Goal: Task Accomplishment & Management: Use online tool/utility

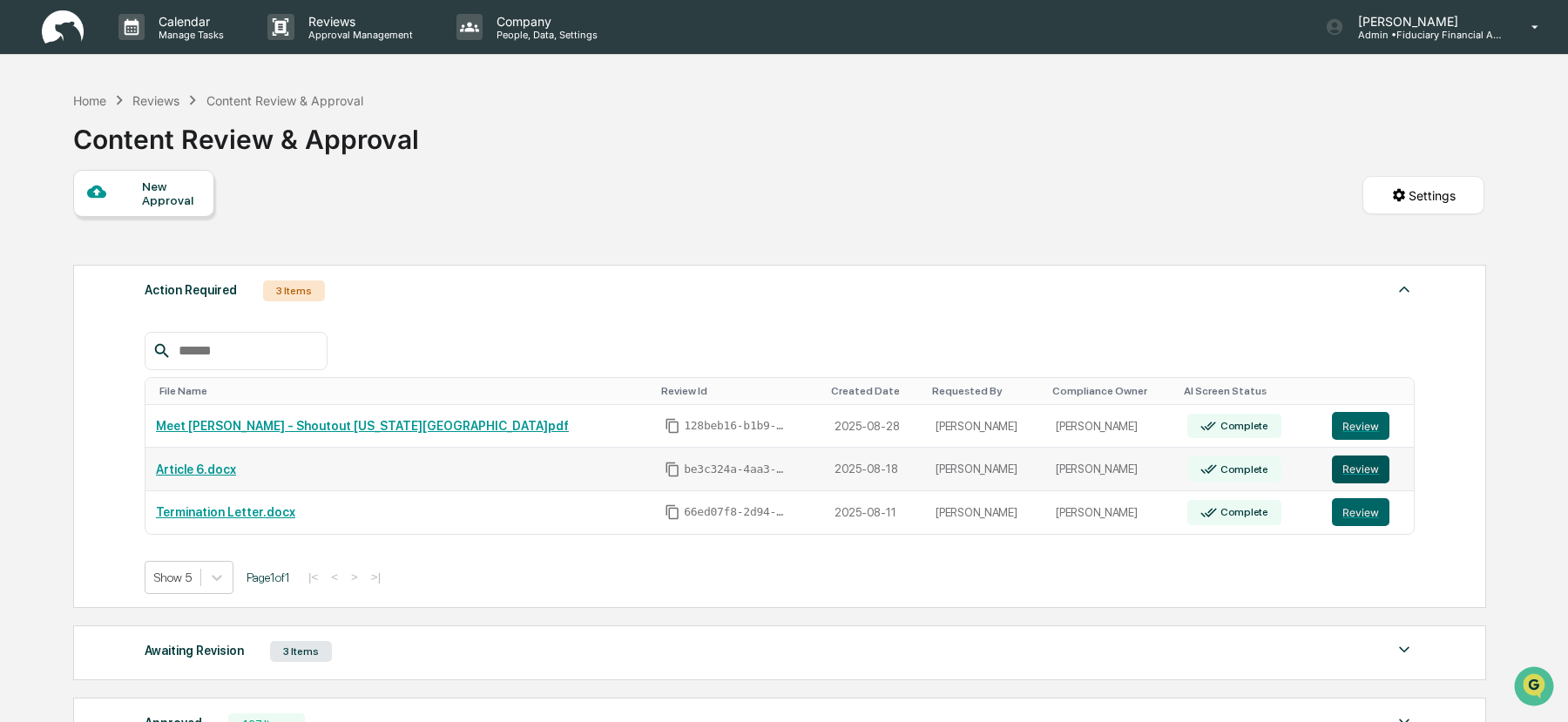
click at [1351, 471] on button "Review" at bounding box center [1361, 469] width 57 height 28
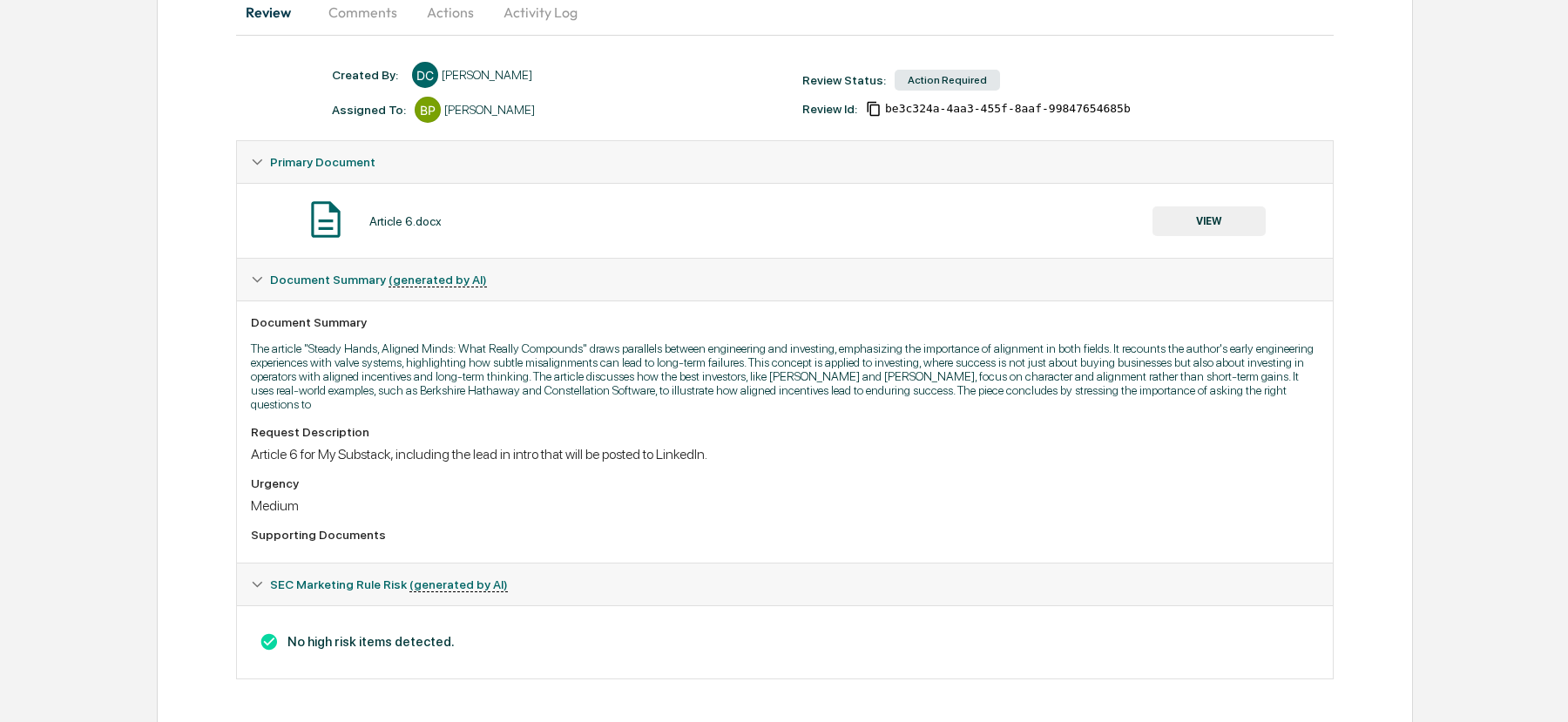
scroll to position [193, 0]
click at [1208, 220] on button "VIEW" at bounding box center [1209, 220] width 113 height 30
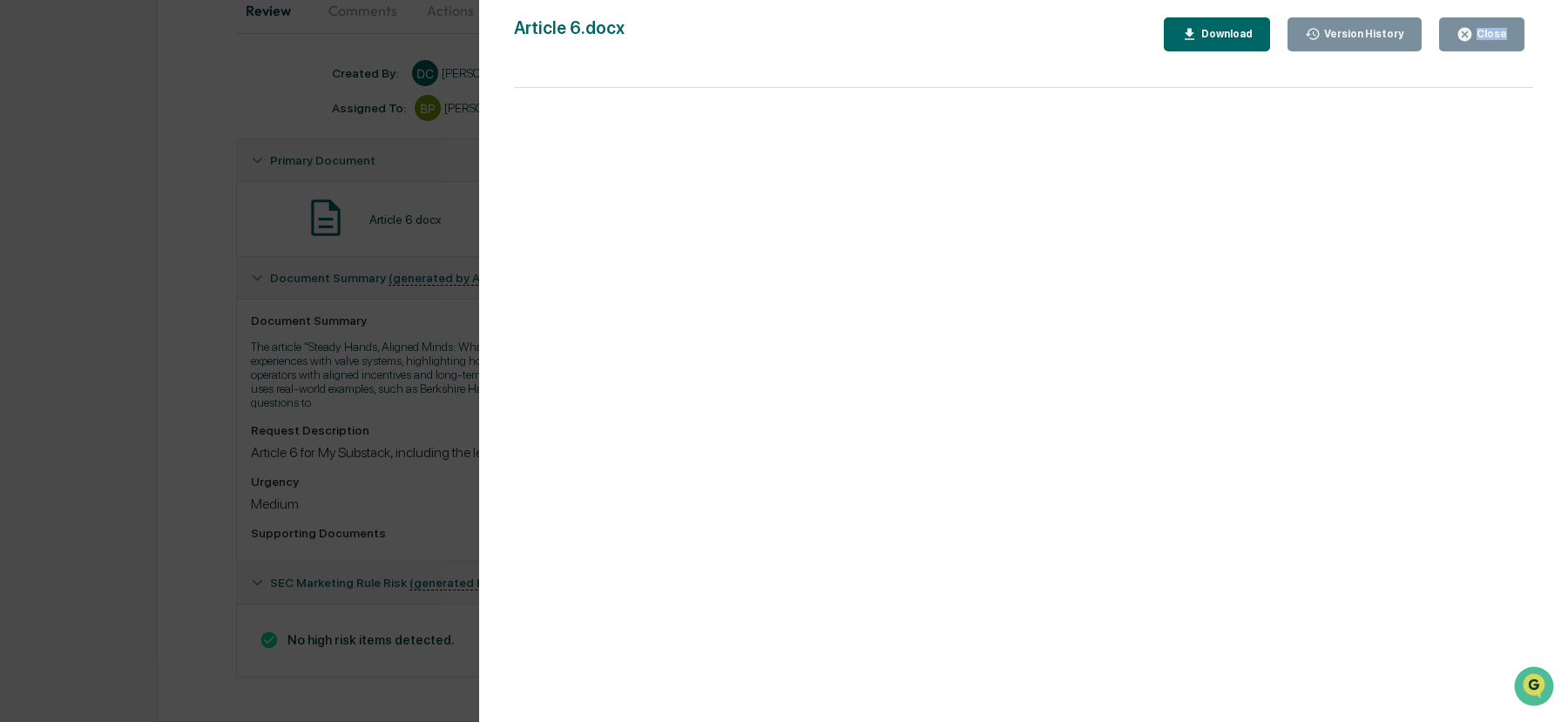
click at [1477, 34] on div "Close" at bounding box center [1490, 34] width 34 height 12
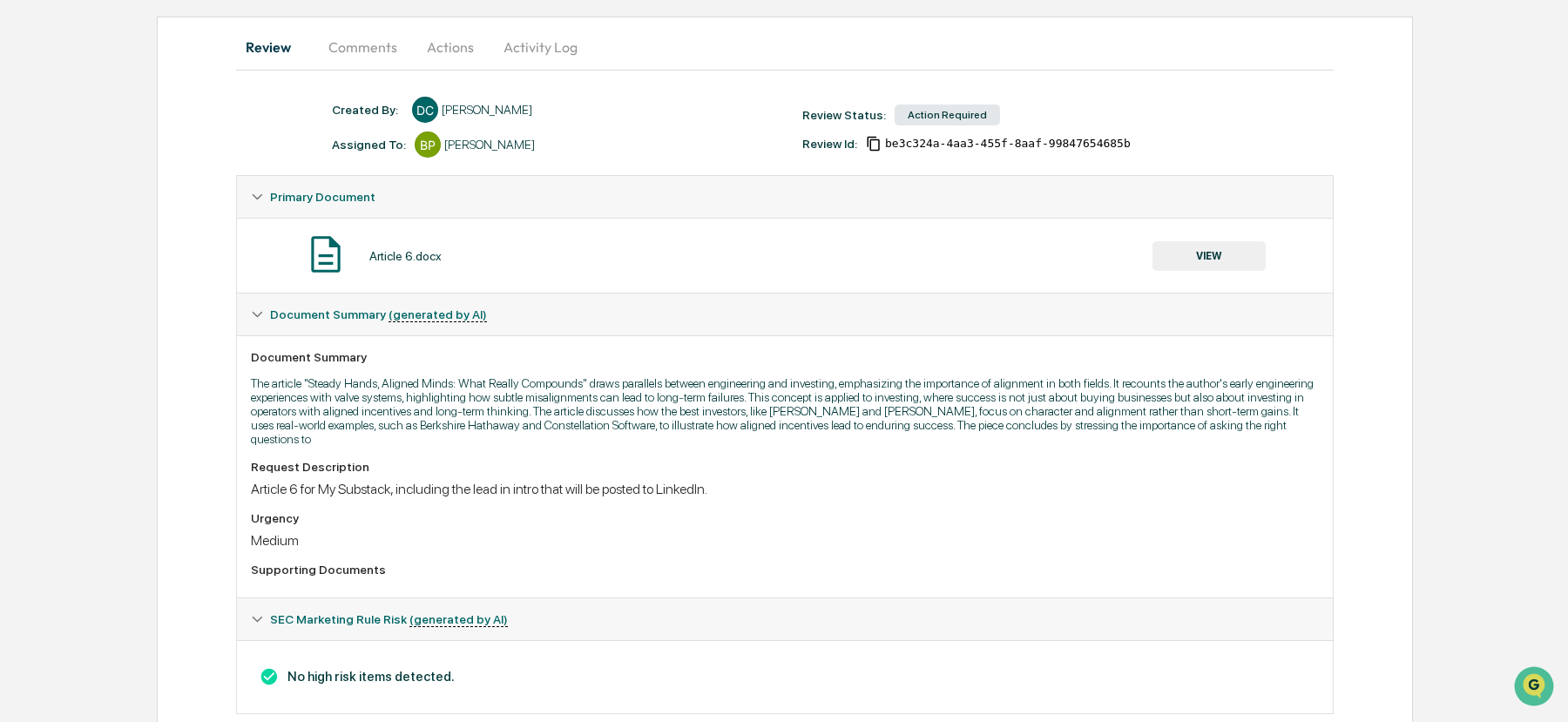
scroll to position [0, 0]
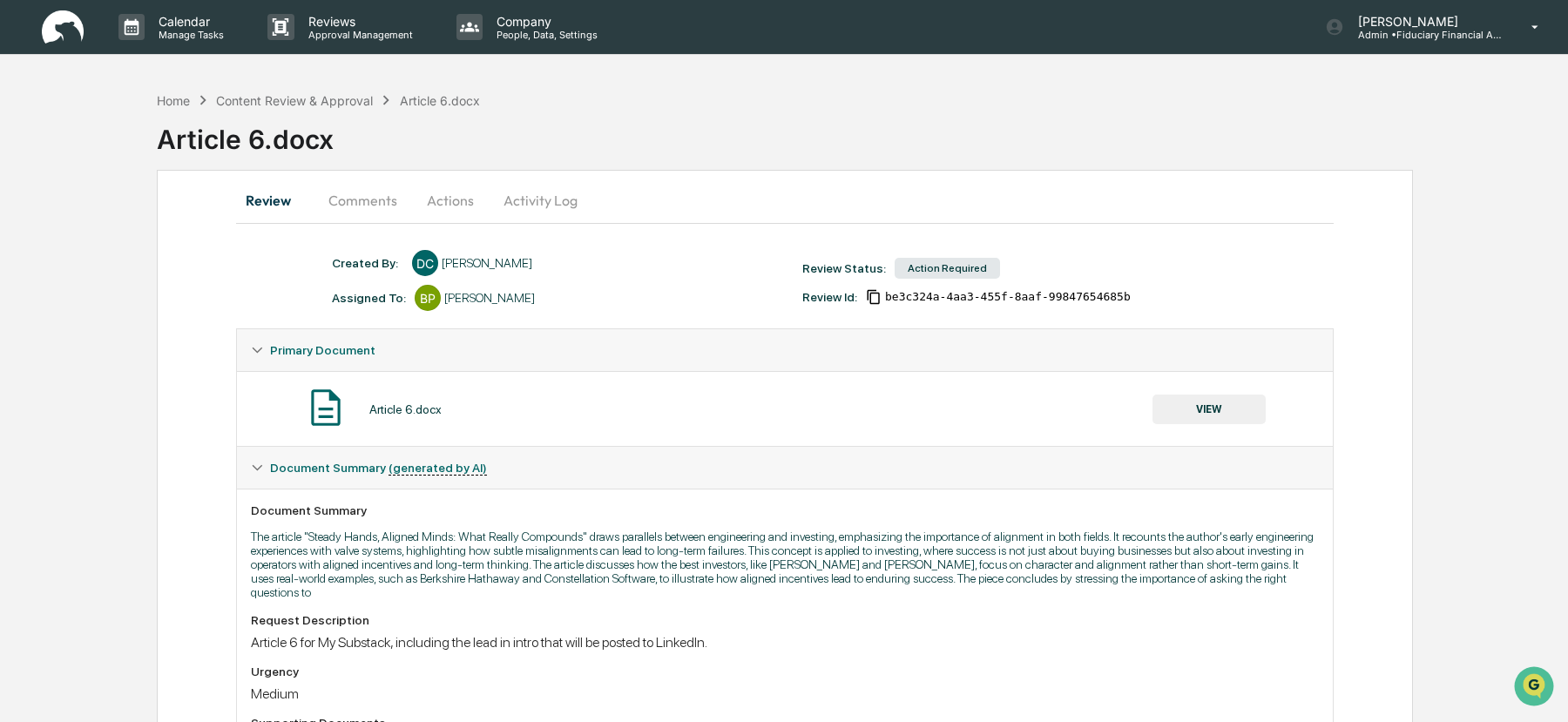
click at [453, 199] on button "Actions" at bounding box center [450, 200] width 78 height 41
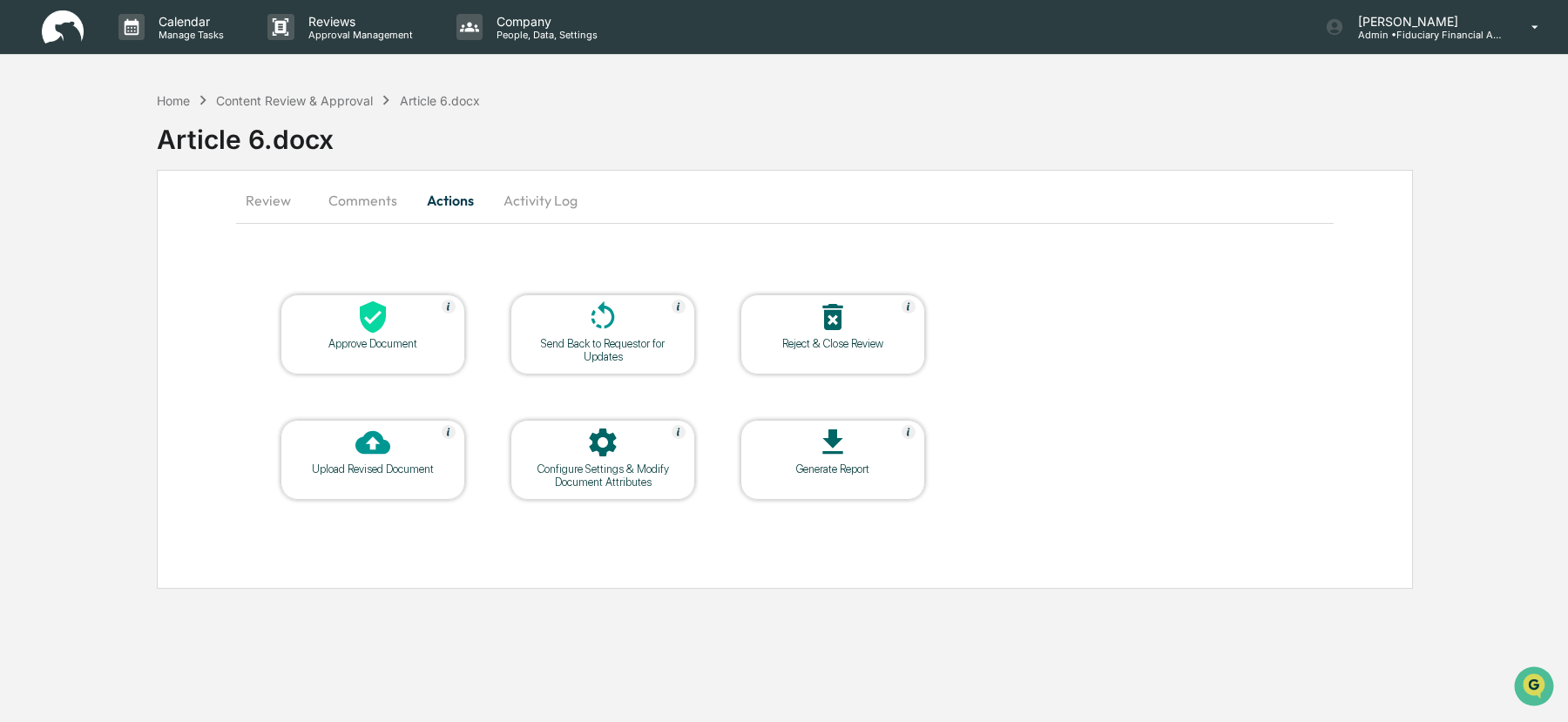
click at [393, 338] on div "Approve Document" at bounding box center [373, 343] width 157 height 13
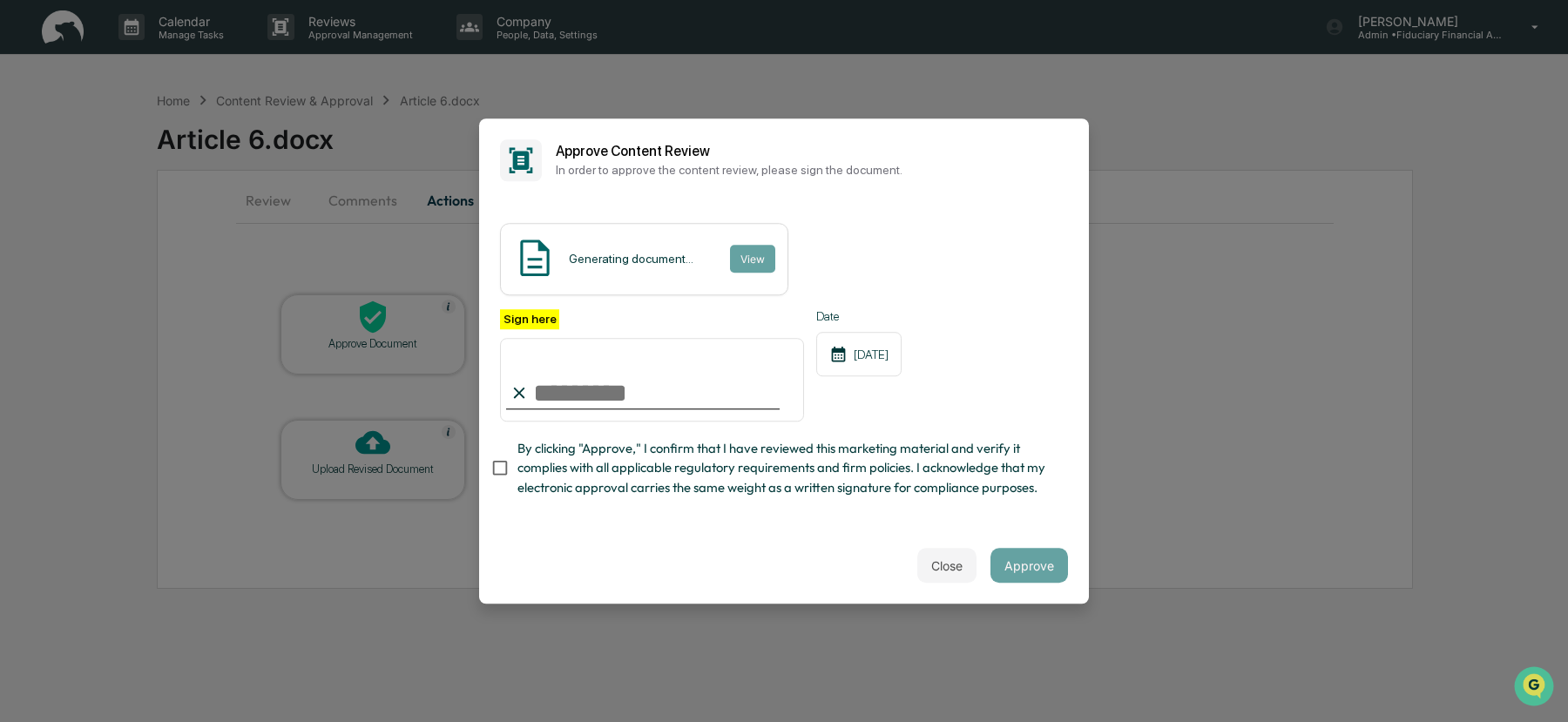
type input "**********"
click at [1036, 576] on button "Approve" at bounding box center [1029, 565] width 78 height 35
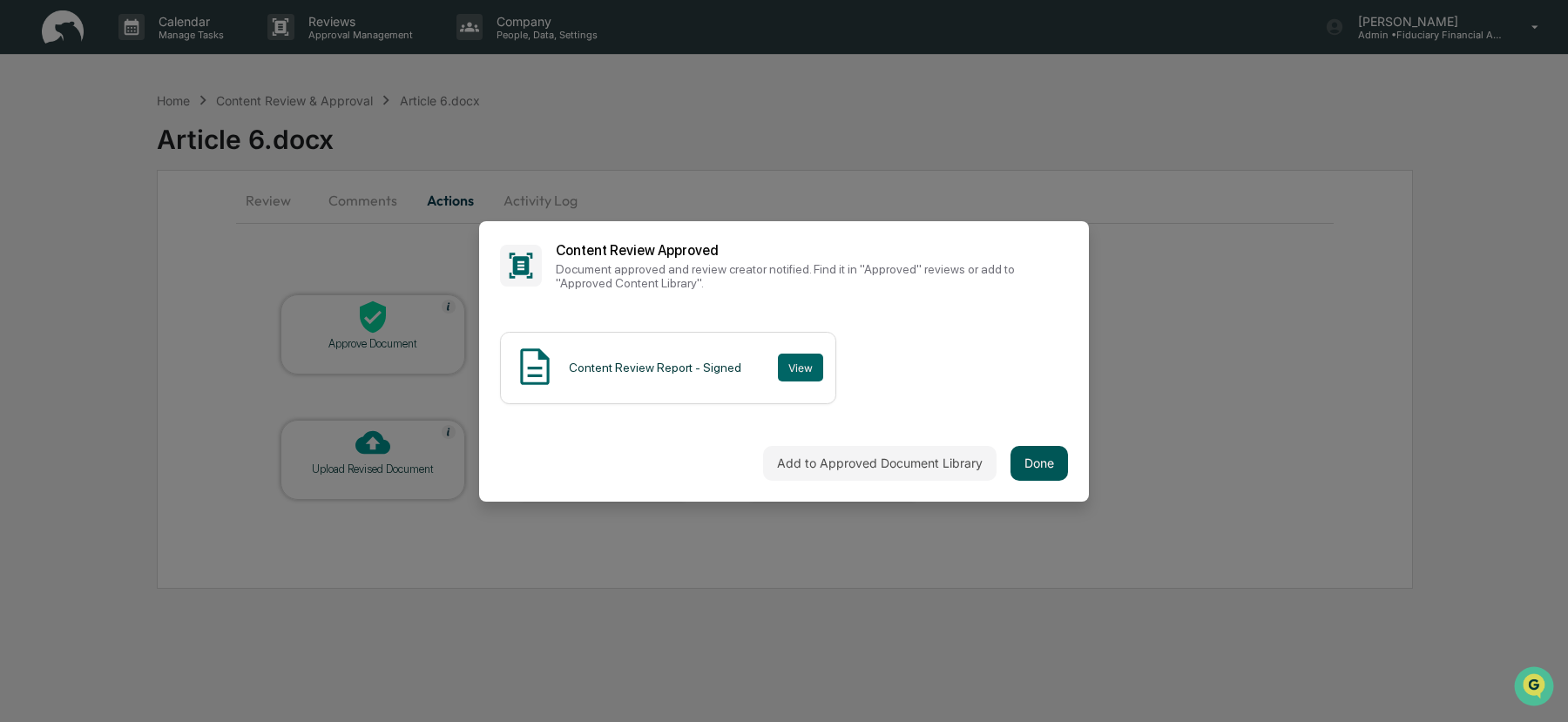
click at [1035, 463] on button "Done" at bounding box center [1039, 463] width 57 height 35
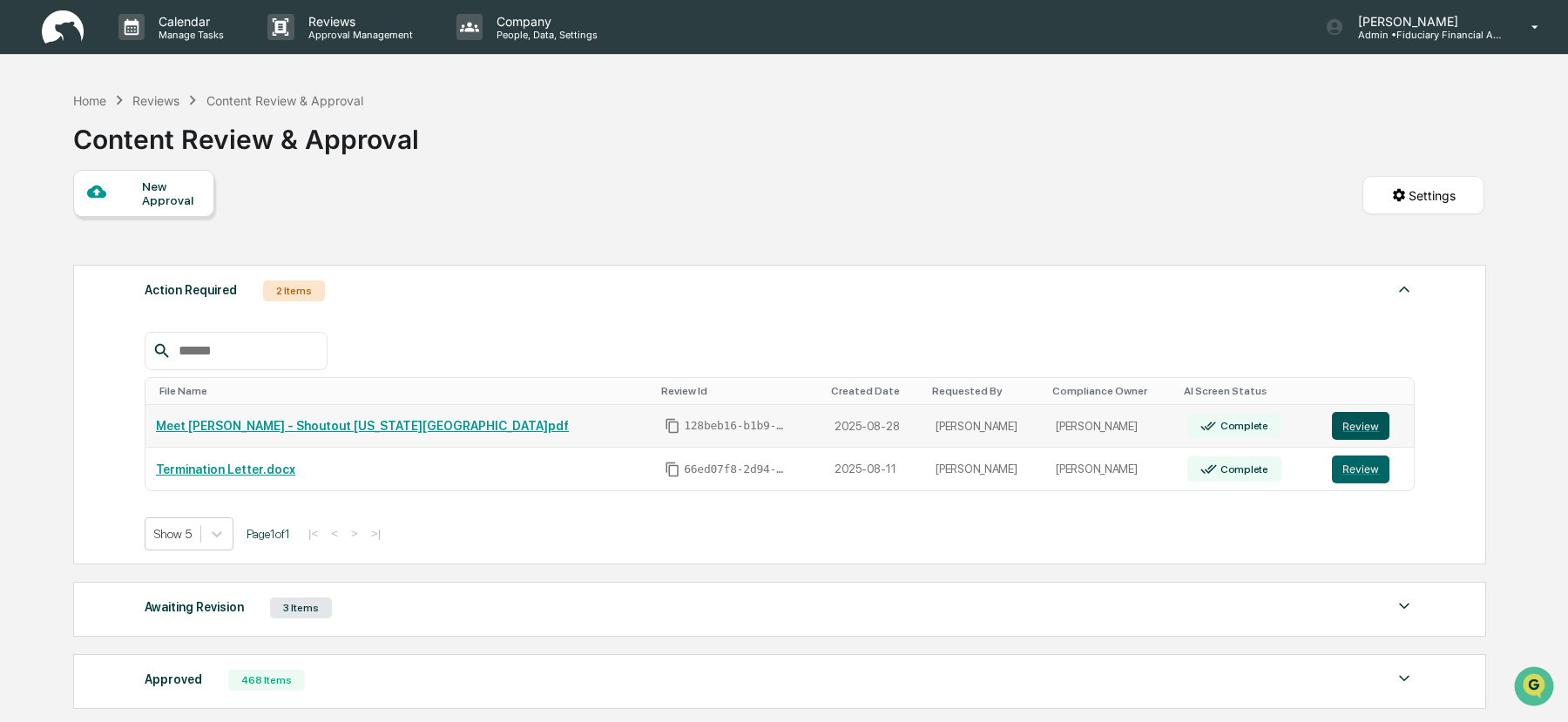
click at [1337, 422] on button "Review" at bounding box center [1361, 426] width 57 height 28
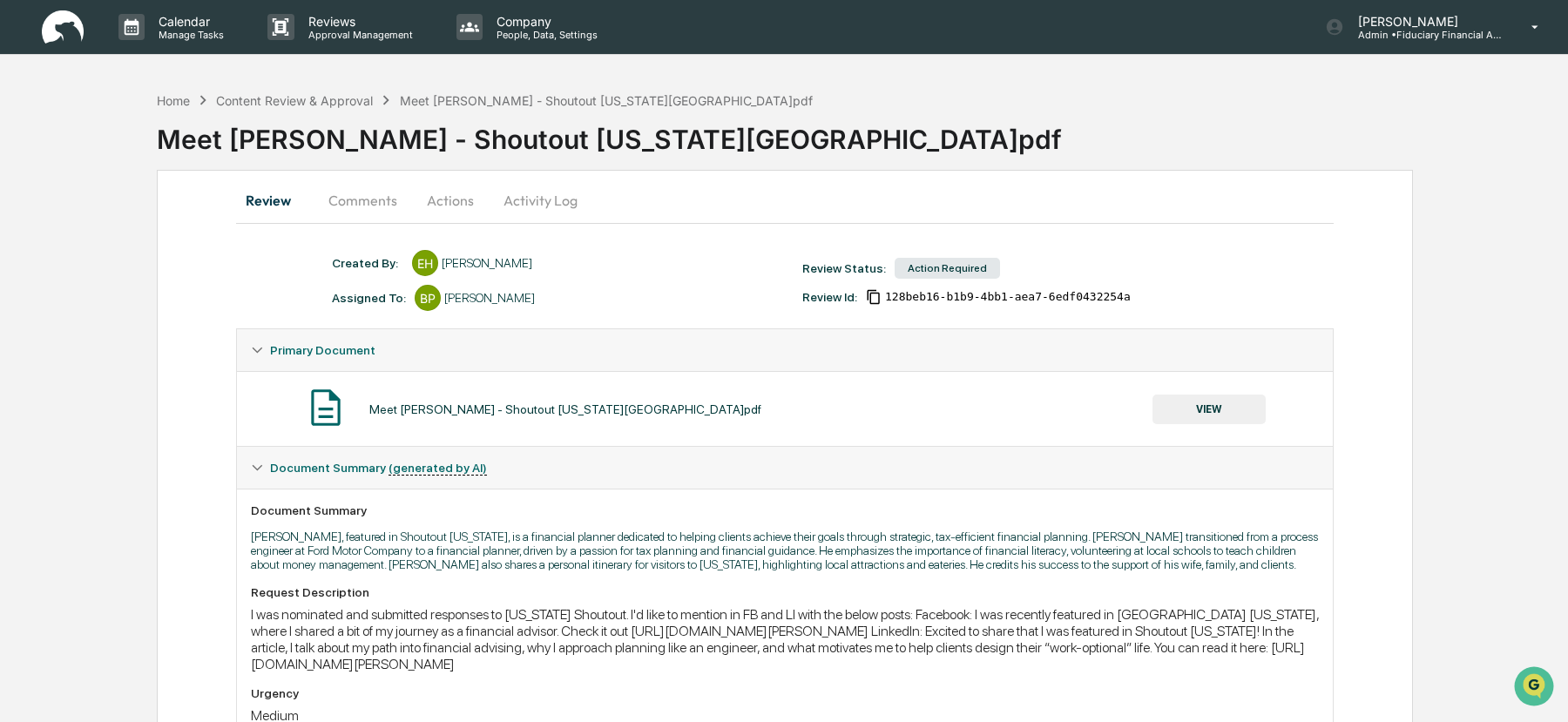
click at [1204, 407] on button "VIEW" at bounding box center [1209, 409] width 113 height 30
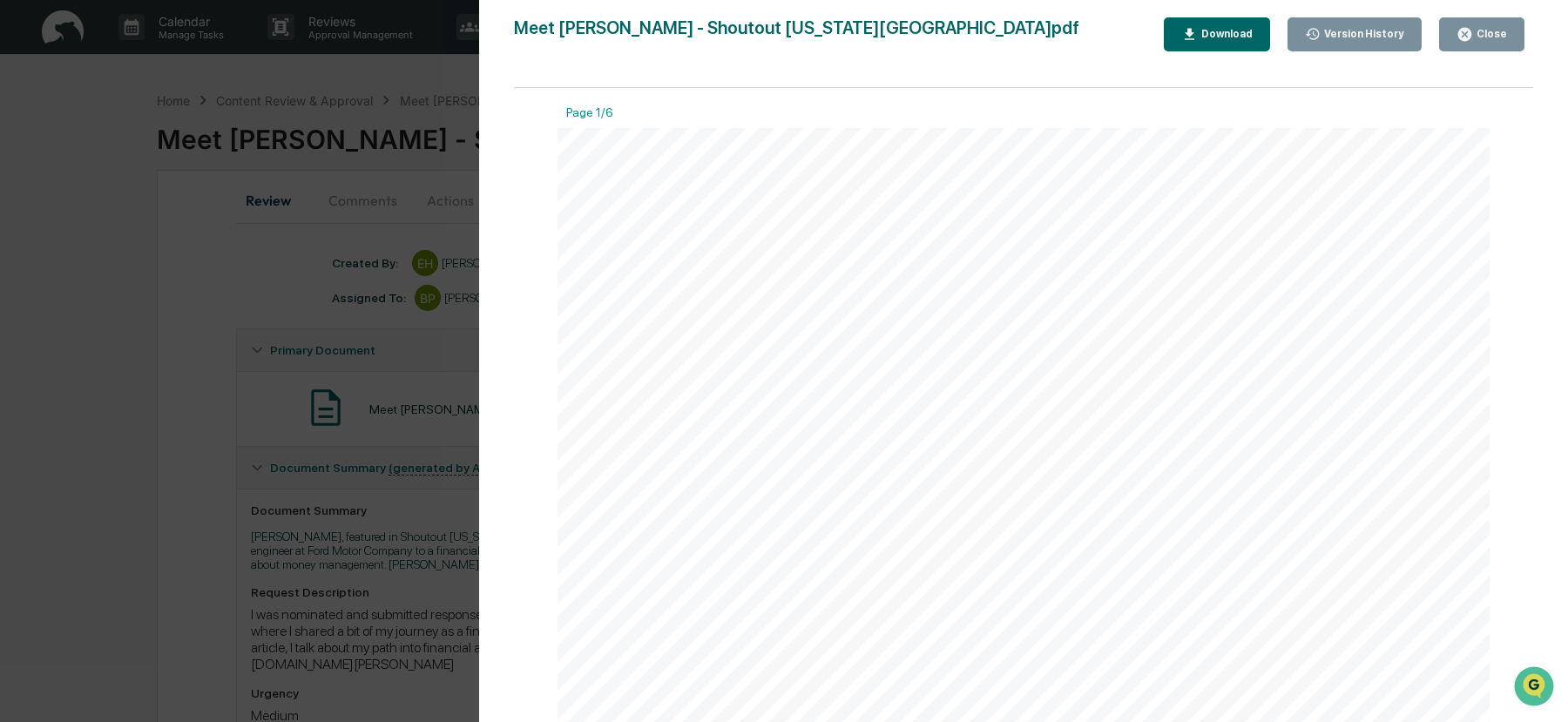
click at [1478, 35] on div "Close" at bounding box center [1490, 34] width 34 height 12
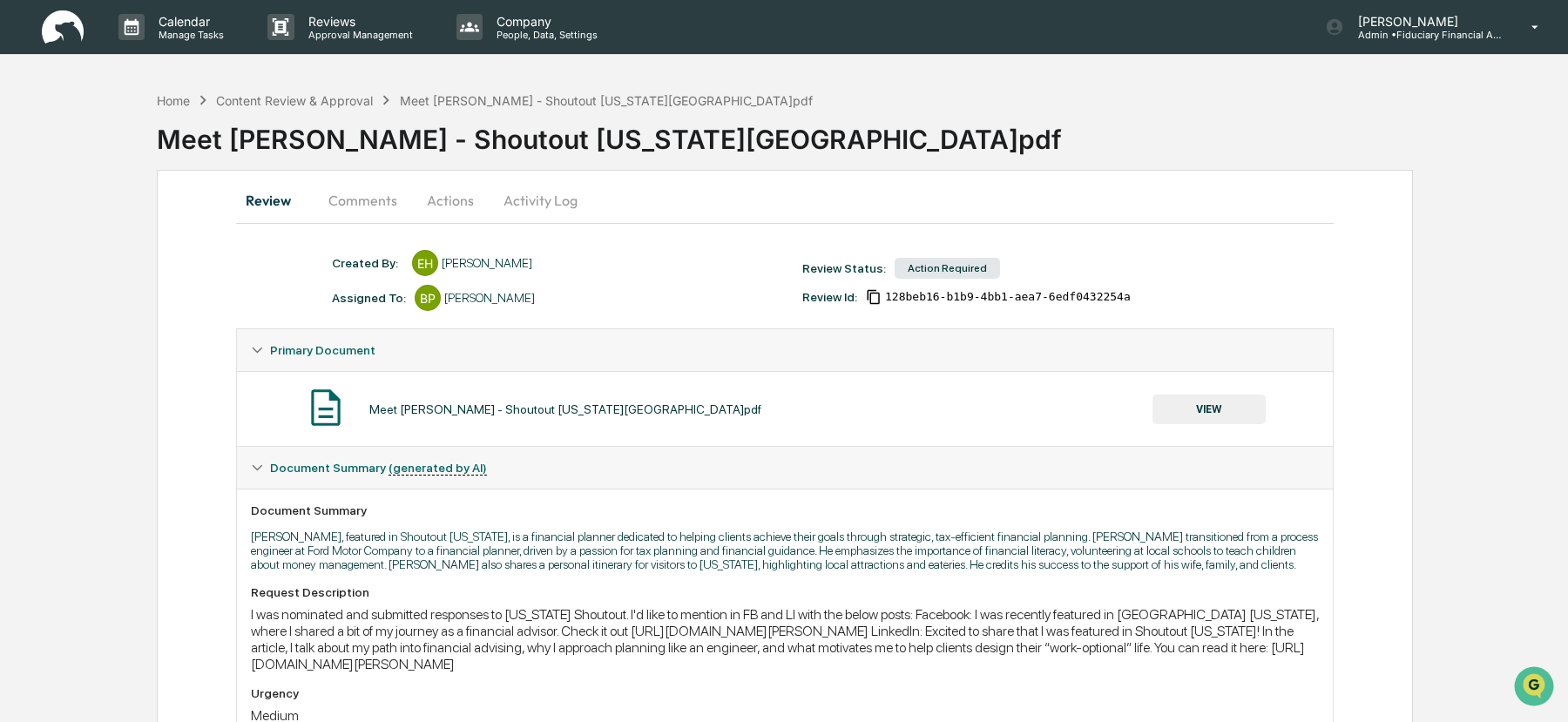
click at [1208, 412] on button "VIEW" at bounding box center [1209, 409] width 113 height 30
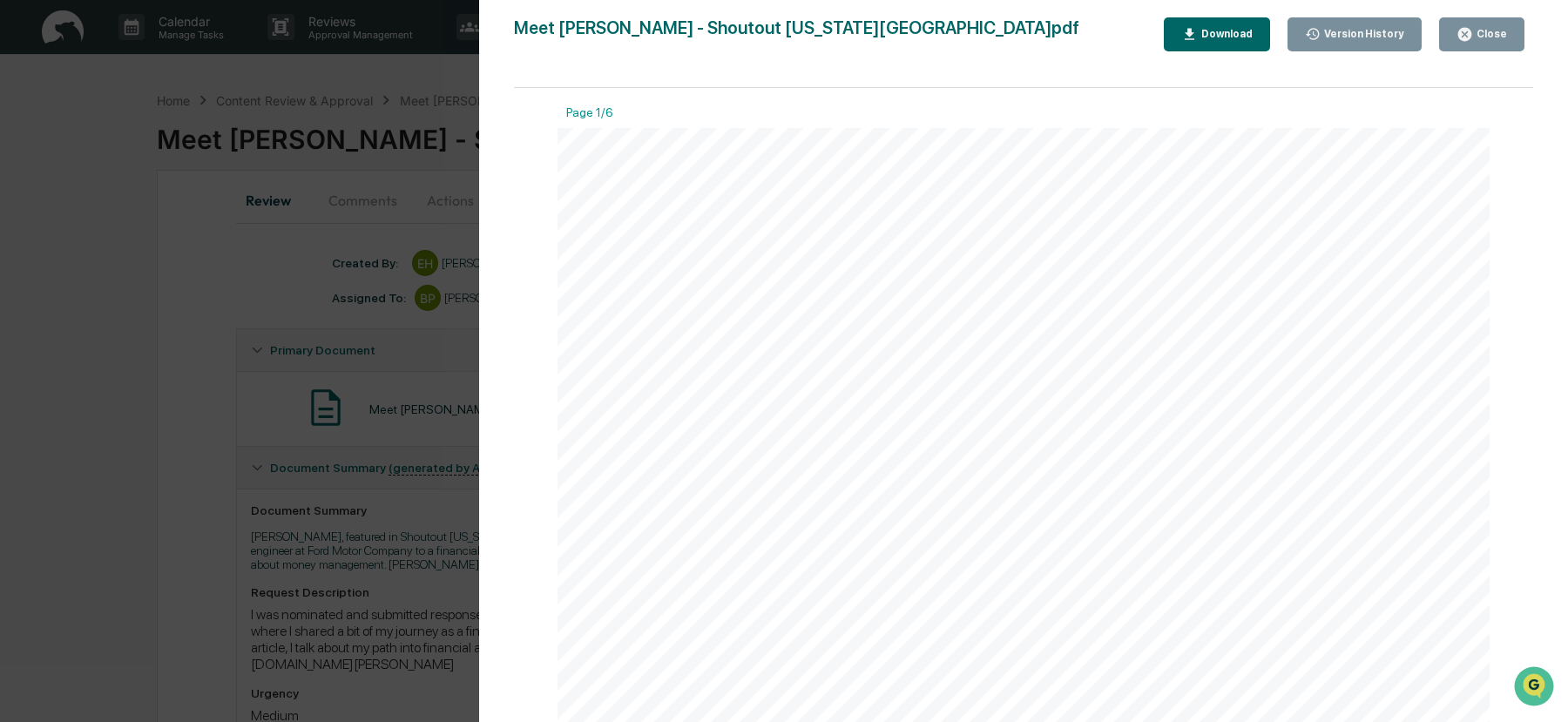
click at [1485, 27] on div "Close" at bounding box center [1481, 34] width 50 height 17
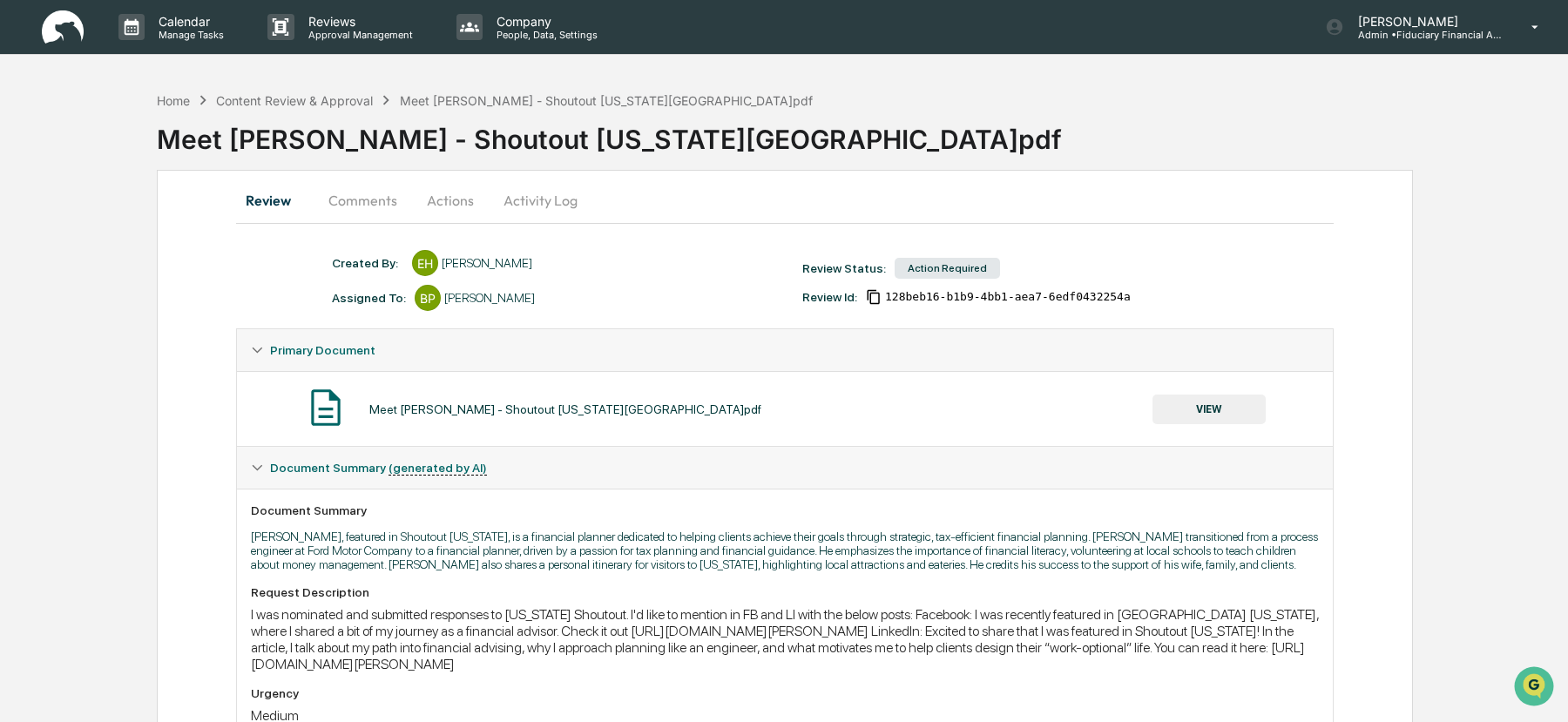
click at [377, 207] on button "Comments" at bounding box center [363, 200] width 97 height 41
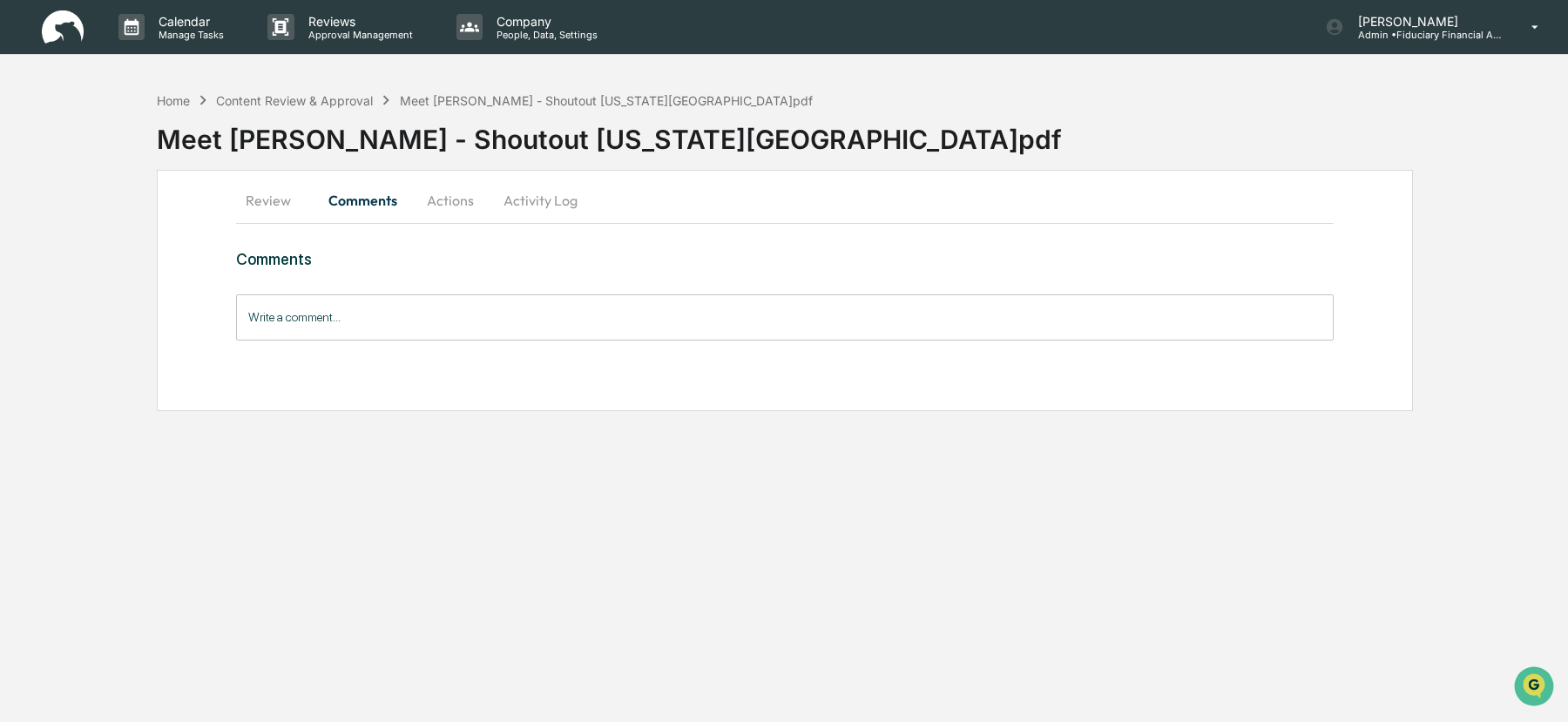
click at [288, 318] on input "Write a comment..." at bounding box center [784, 318] width 1098 height 46
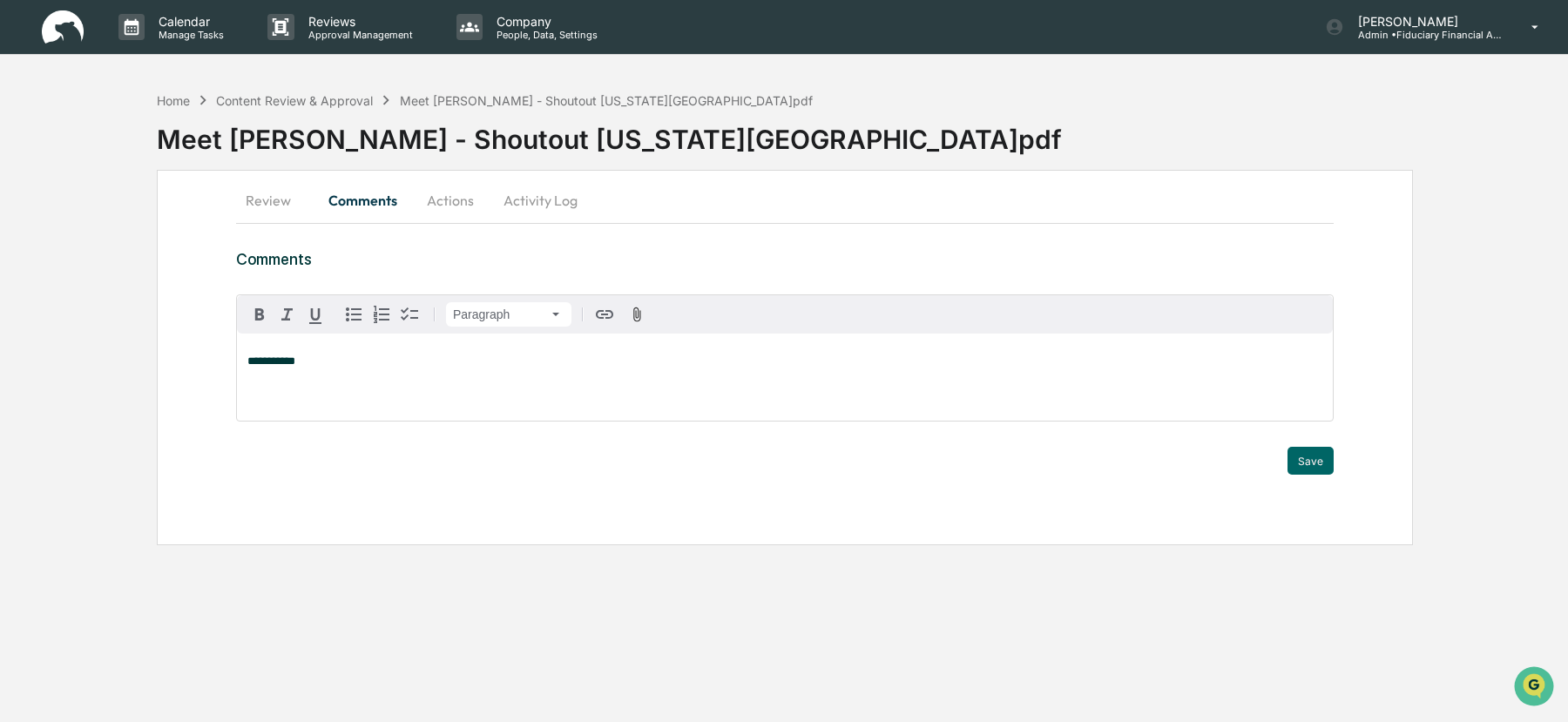
click at [460, 201] on button "Actions" at bounding box center [450, 200] width 78 height 41
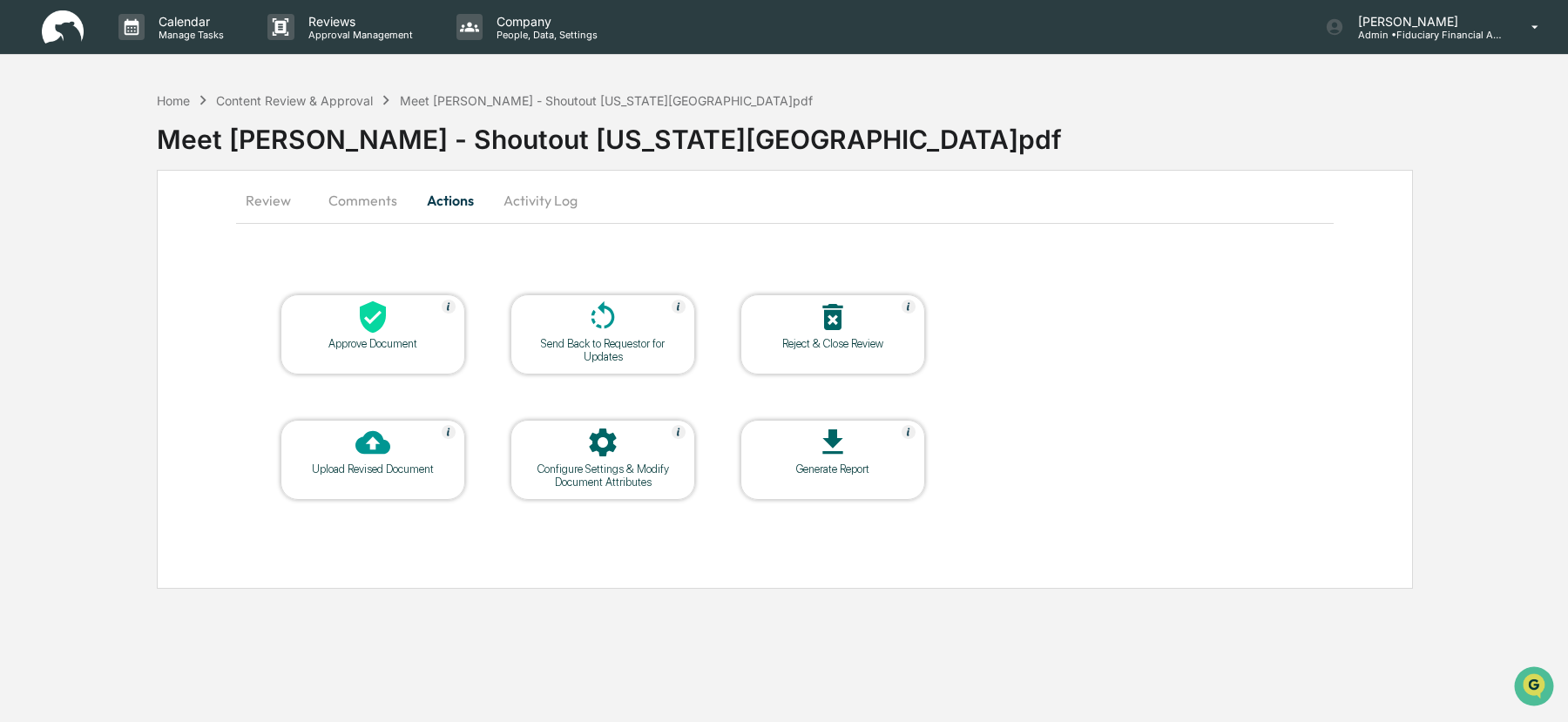
click at [369, 347] on div "Approve Document" at bounding box center [373, 343] width 157 height 13
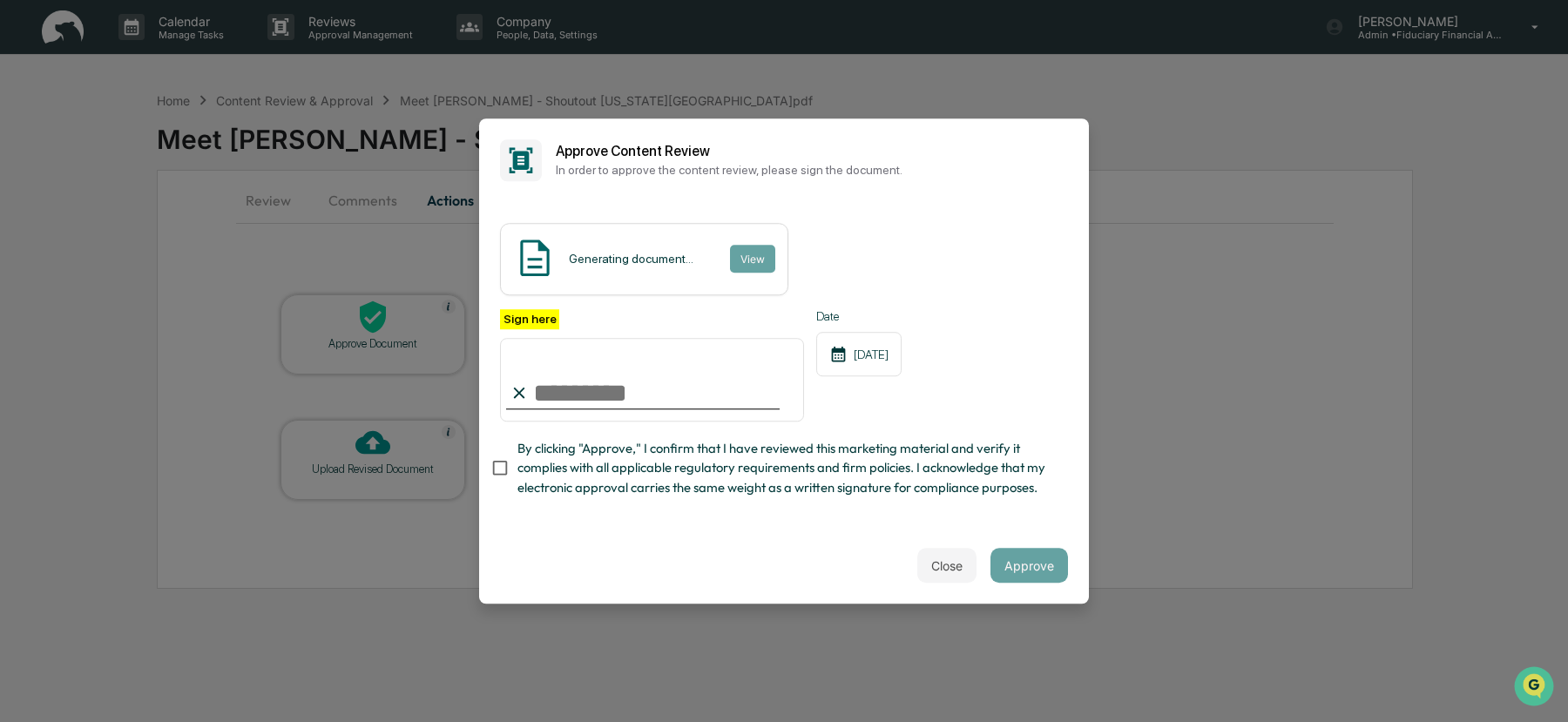
type input "**********"
click at [1032, 572] on button "Approve" at bounding box center [1029, 565] width 78 height 35
